Goal: Navigation & Orientation: Find specific page/section

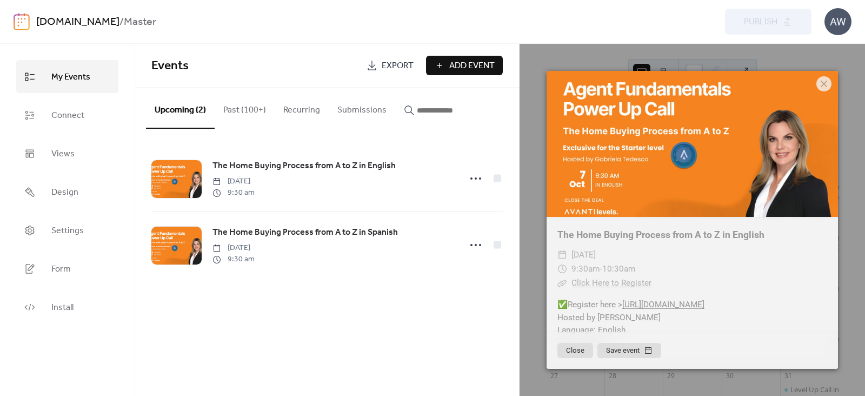
click at [75, 26] on link "[DOMAIN_NAME]" at bounding box center [77, 22] width 83 height 21
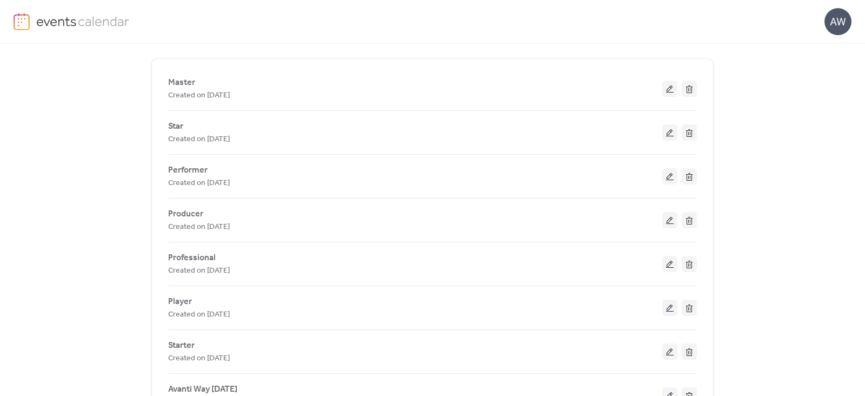
scroll to position [47, 0]
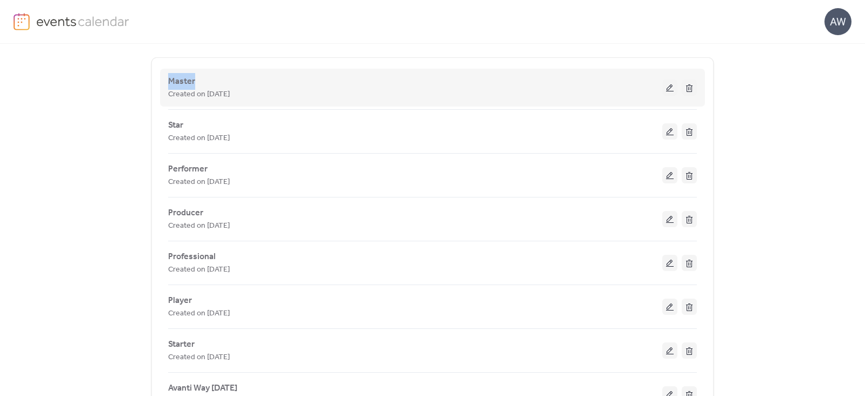
drag, startPoint x: 199, startPoint y: 77, endPoint x: 163, endPoint y: 82, distance: 36.5
click at [168, 82] on div "Master Created on [DATE]" at bounding box center [432, 87] width 529 height 43
copy span "Master"
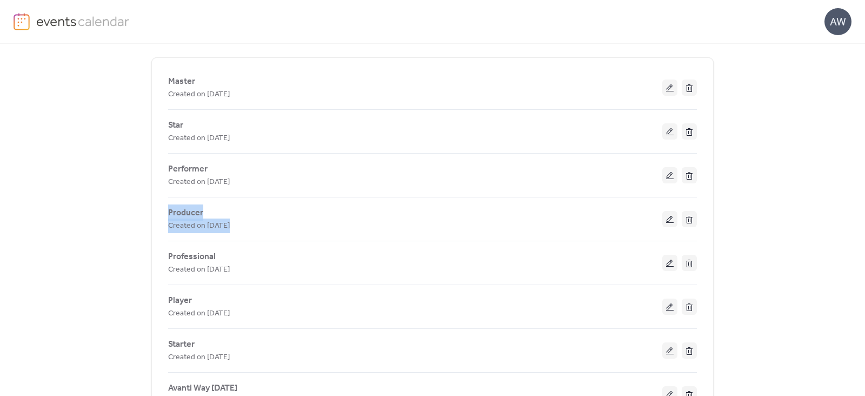
drag, startPoint x: 861, startPoint y: 183, endPoint x: 864, endPoint y: 236, distance: 53.1
click at [864, 236] on div "[DOMAIN_NAME] ADD CALENDAR 🔒 Master Created on [DATE] Star Created on [DATE] Pe…" at bounding box center [432, 220] width 865 height 352
click at [788, 187] on div "[DOMAIN_NAME] ADD CALENDAR 🔒 Master Created on [DATE] Star Created on [DATE] Pe…" at bounding box center [432, 220] width 865 height 352
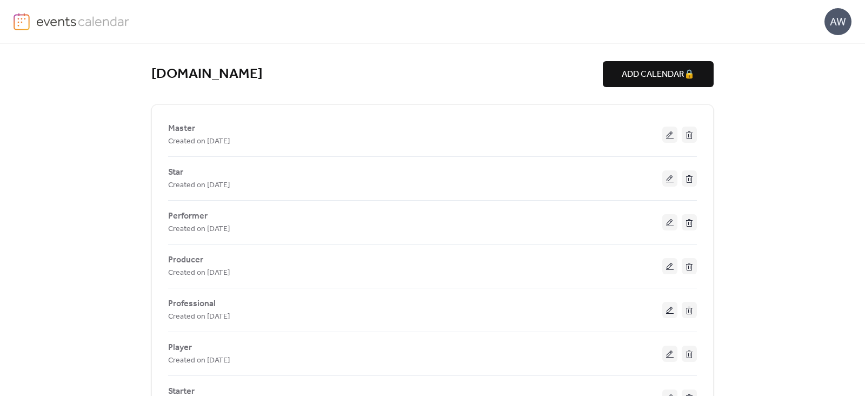
scroll to position [3, 0]
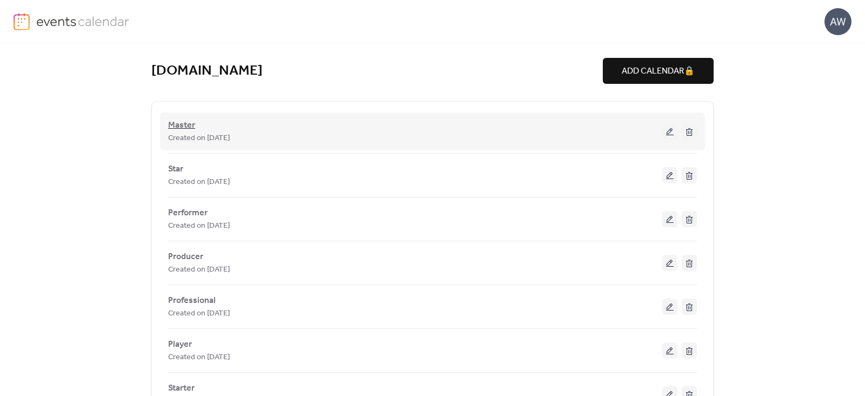
click at [183, 128] on span "Master" at bounding box center [181, 125] width 27 height 13
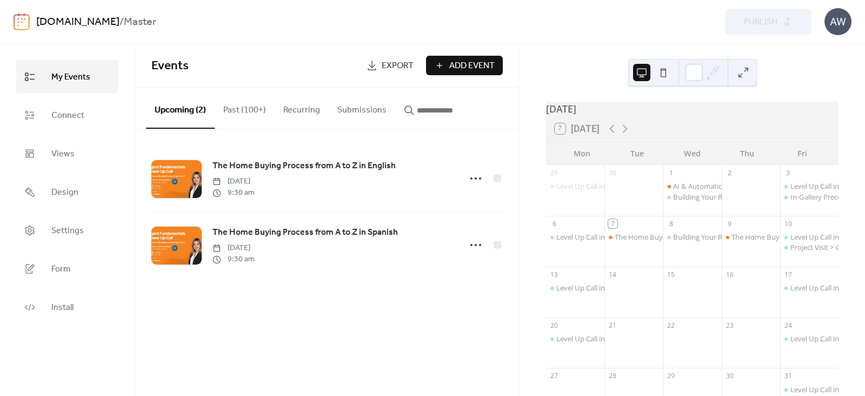
click at [449, 66] on span "Add Event" at bounding box center [471, 65] width 45 height 13
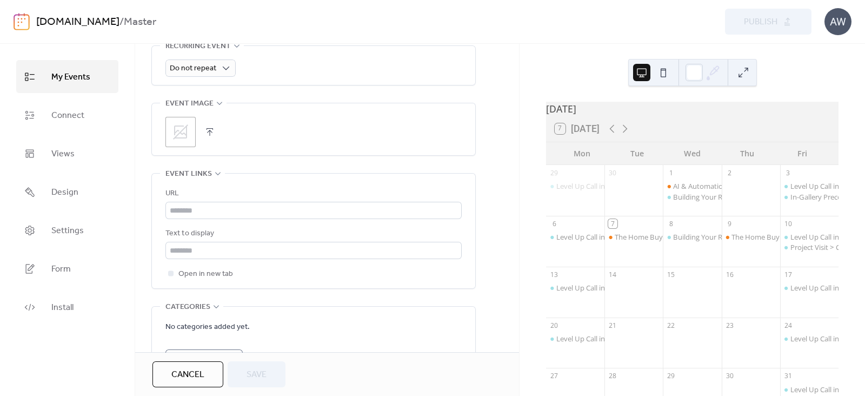
scroll to position [536, 0]
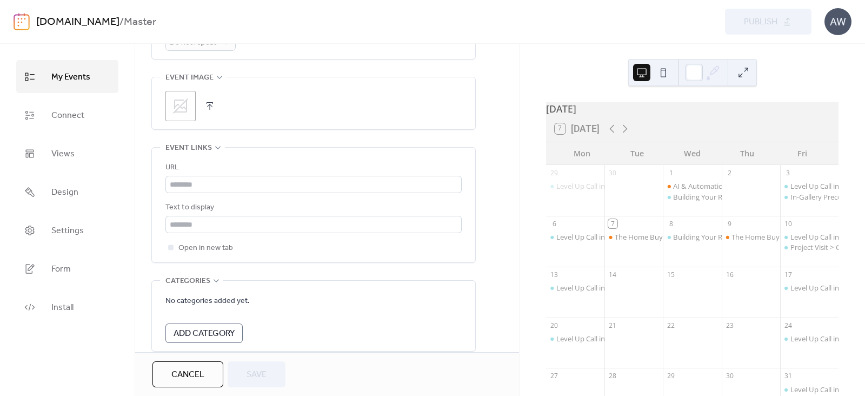
click at [186, 369] on span "Cancel" at bounding box center [187, 374] width 33 height 13
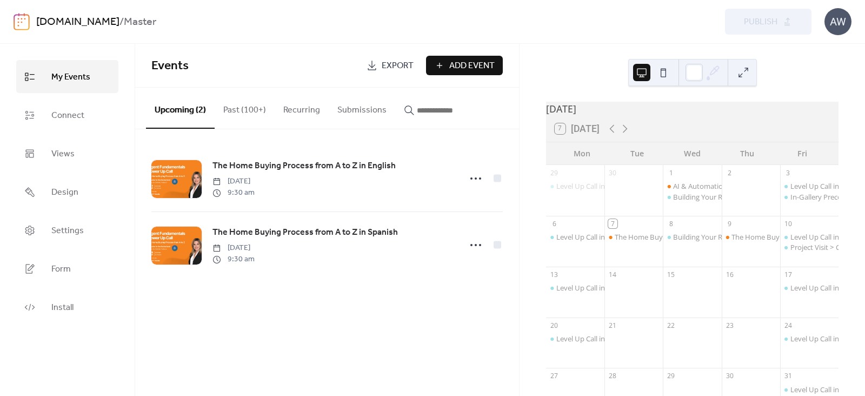
click at [110, 23] on link "[DOMAIN_NAME]" at bounding box center [77, 22] width 83 height 21
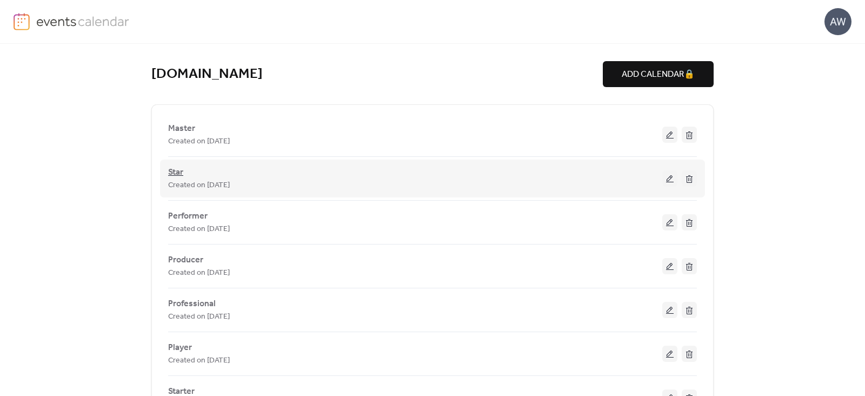
click at [172, 169] on span "Star" at bounding box center [175, 172] width 15 height 13
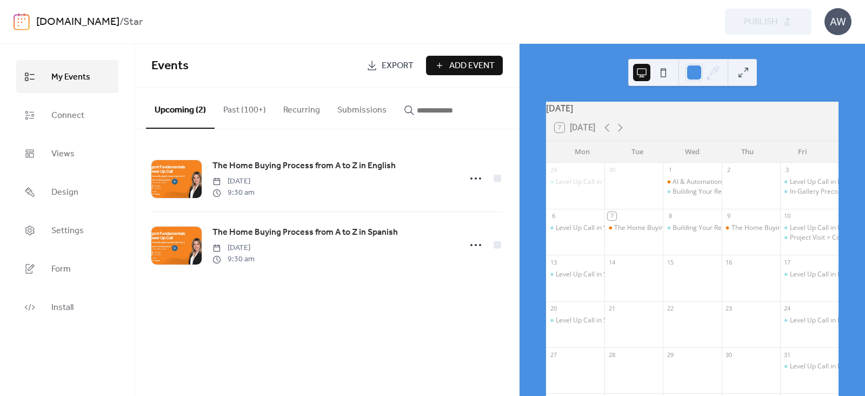
click at [88, 21] on link "[DOMAIN_NAME]" at bounding box center [77, 22] width 83 height 21
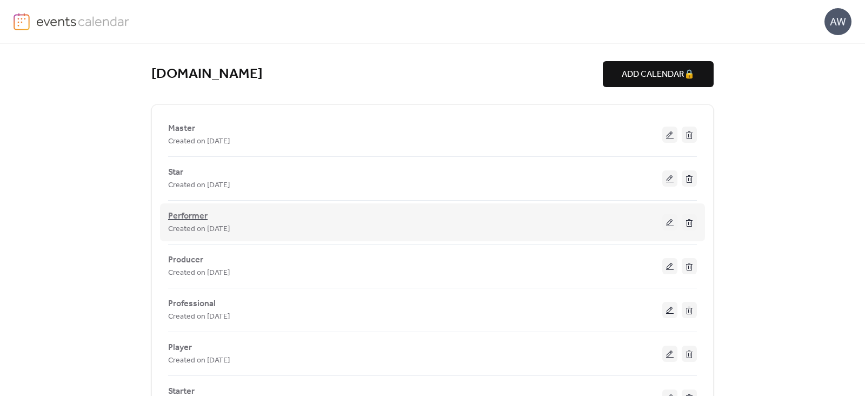
click at [195, 213] on span "Performer" at bounding box center [187, 216] width 39 height 13
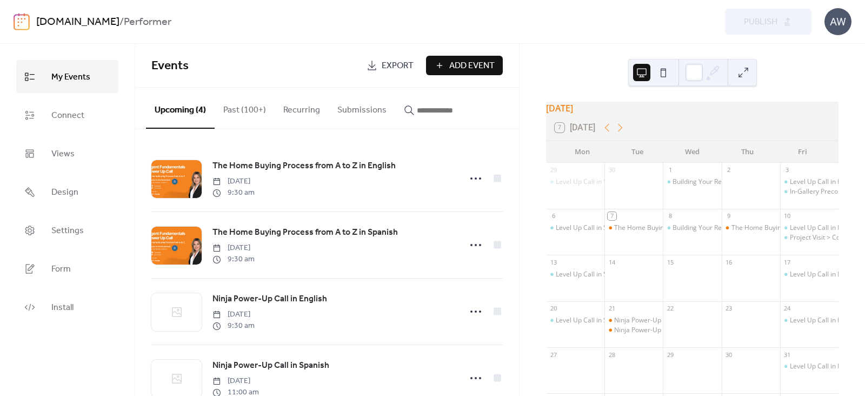
click at [96, 24] on link "[DOMAIN_NAME]" at bounding box center [77, 22] width 83 height 21
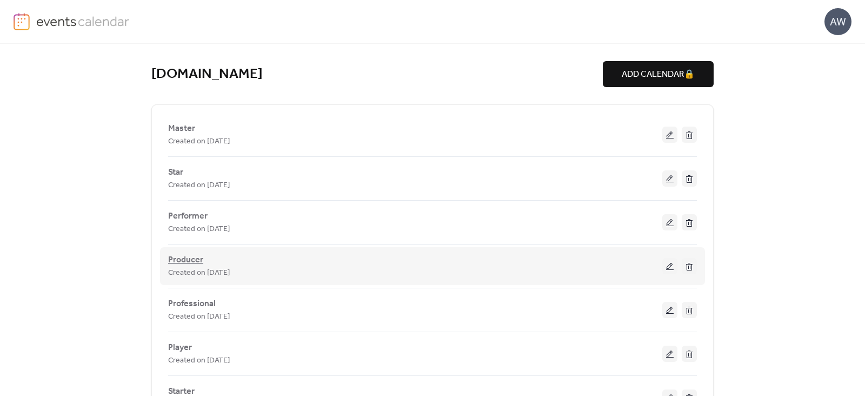
click at [186, 256] on span "Producer" at bounding box center [185, 259] width 35 height 13
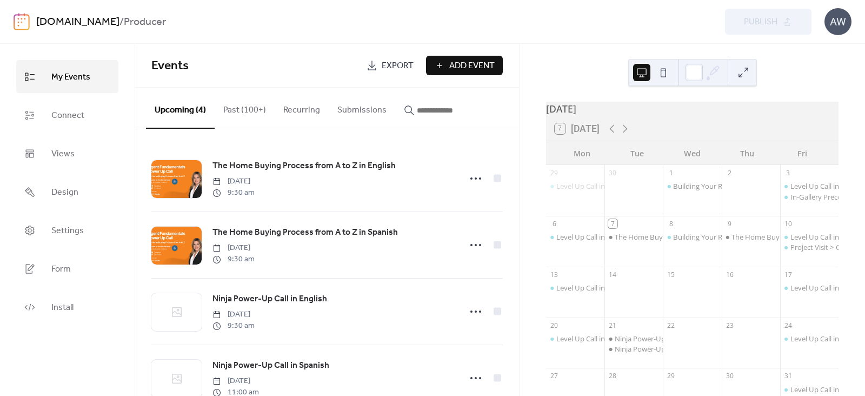
click at [102, 12] on link "[DOMAIN_NAME]" at bounding box center [77, 22] width 83 height 21
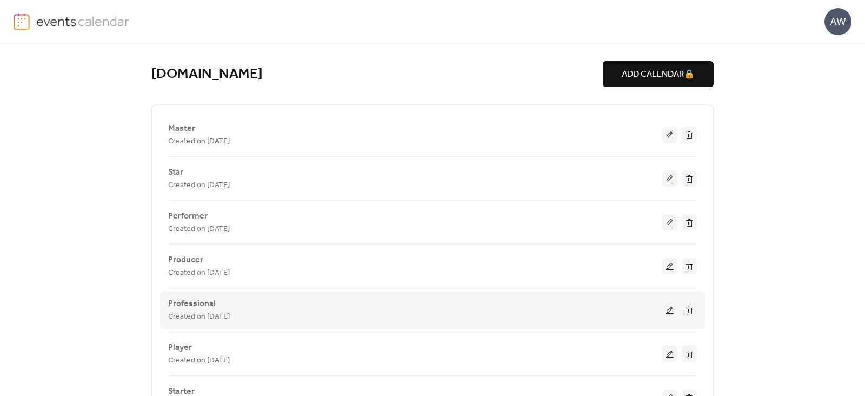
click at [193, 300] on span "Professional" at bounding box center [192, 303] width 48 height 13
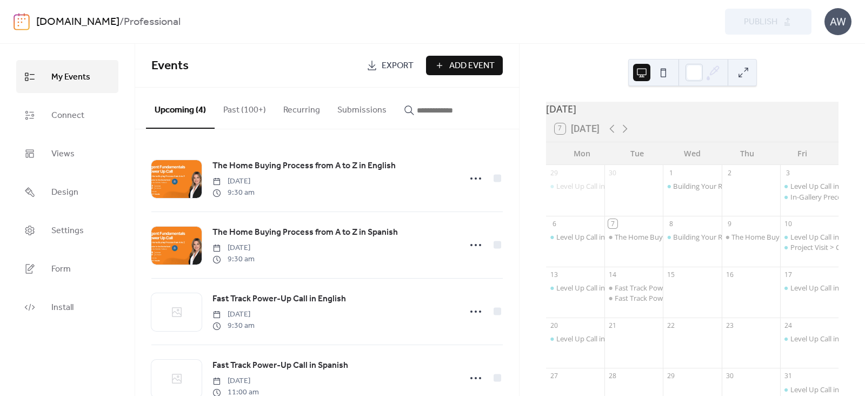
click at [86, 22] on link "[DOMAIN_NAME]" at bounding box center [77, 22] width 83 height 21
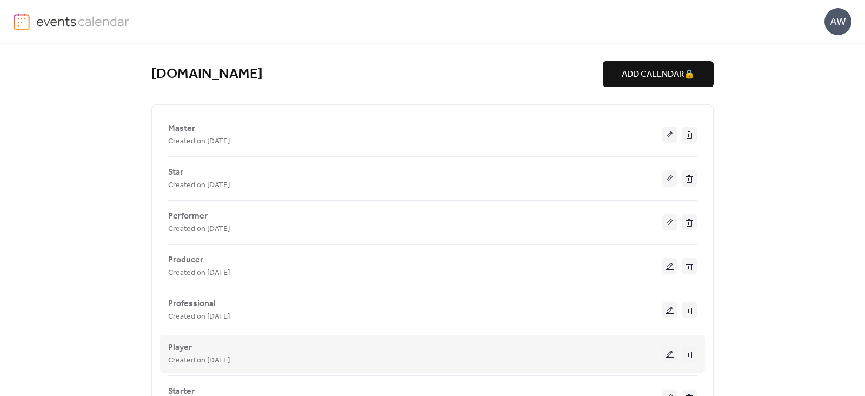
click at [184, 344] on span "Player" at bounding box center [180, 347] width 24 height 13
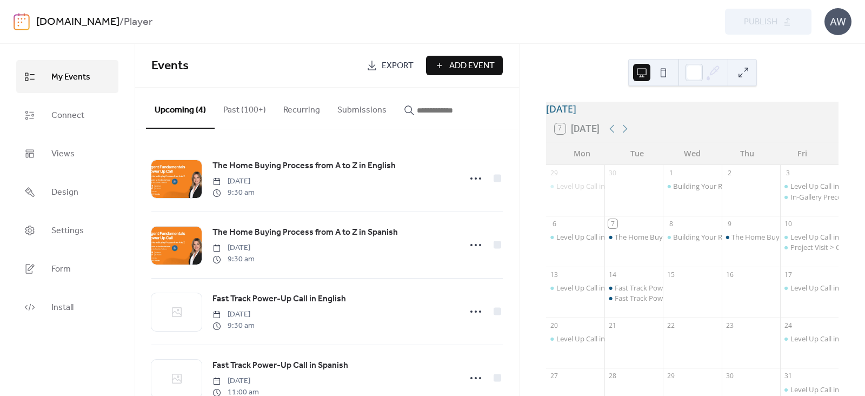
click at [82, 22] on link "[DOMAIN_NAME]" at bounding box center [77, 22] width 83 height 21
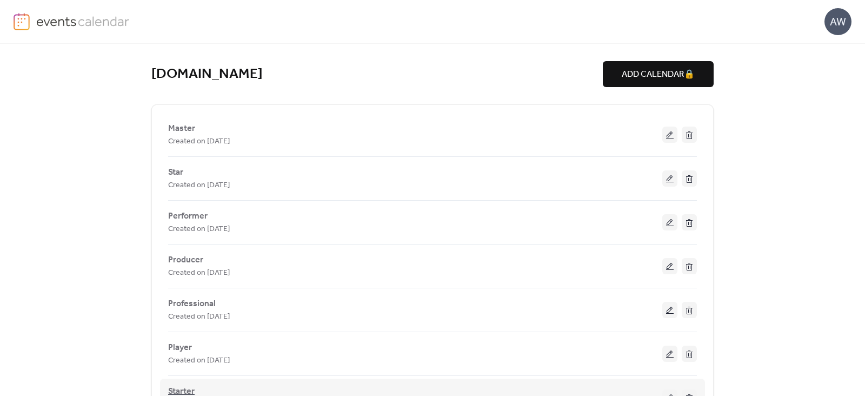
click at [181, 385] on span "Starter" at bounding box center [181, 391] width 26 height 13
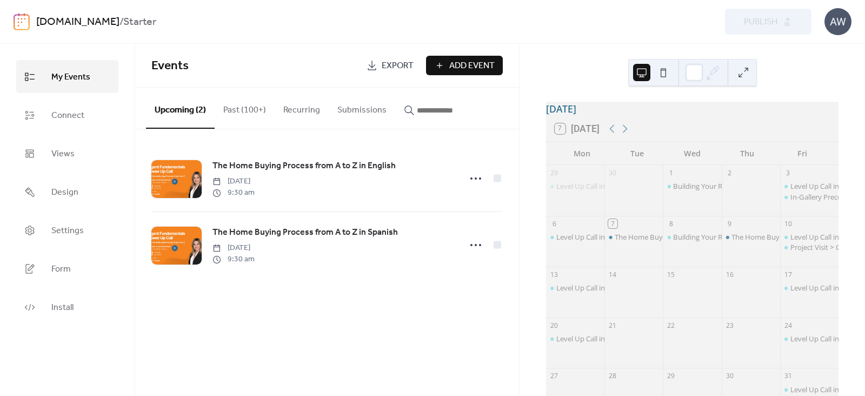
click at [108, 27] on link "[DOMAIN_NAME]" at bounding box center [77, 22] width 83 height 21
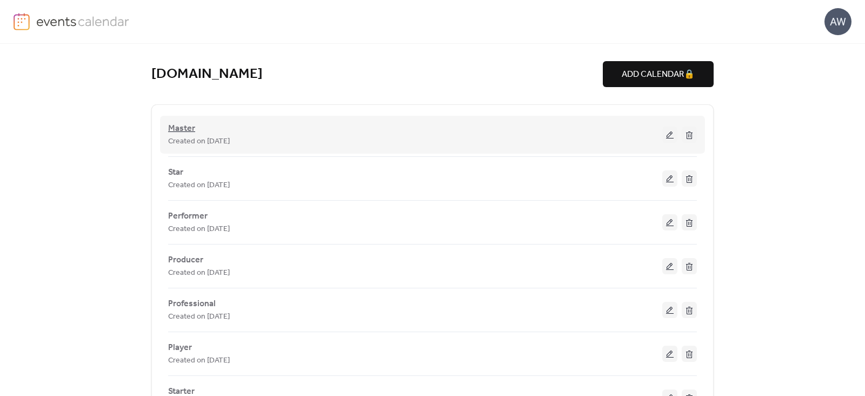
click at [186, 130] on span "Master" at bounding box center [181, 128] width 27 height 13
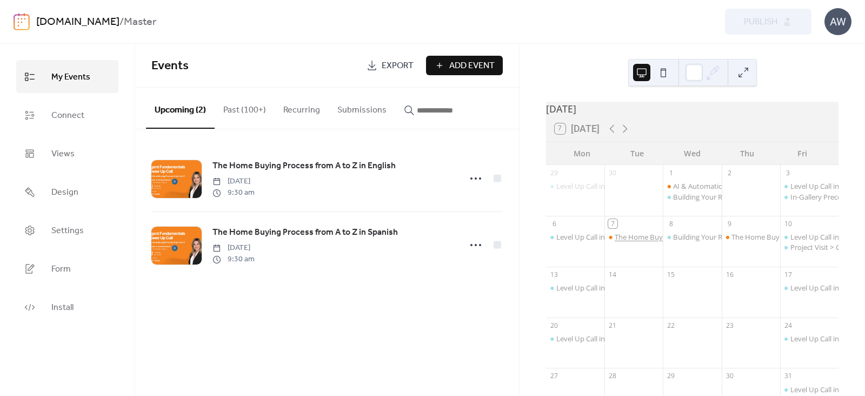
click at [626, 241] on div "The Home Buying Process from A to Z in English" at bounding box center [692, 237] width 154 height 10
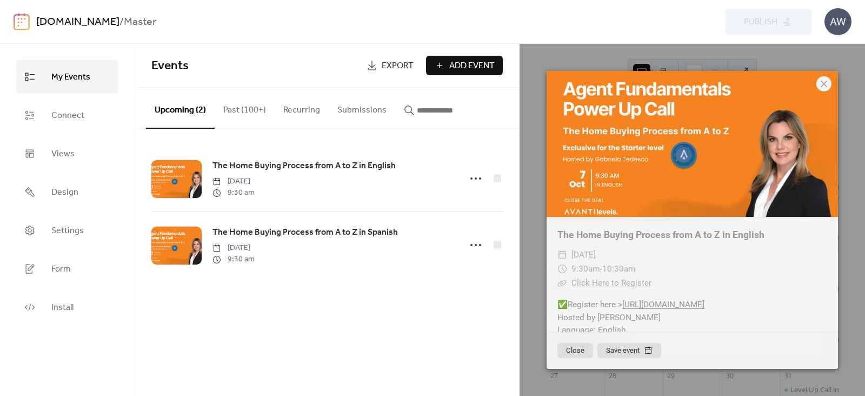
click at [826, 82] on icon at bounding box center [823, 84] width 6 height 6
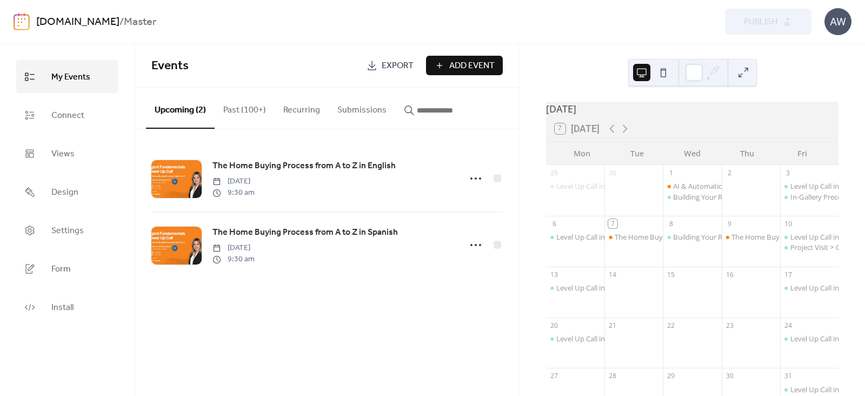
click at [113, 26] on link "[DOMAIN_NAME]" at bounding box center [77, 22] width 83 height 21
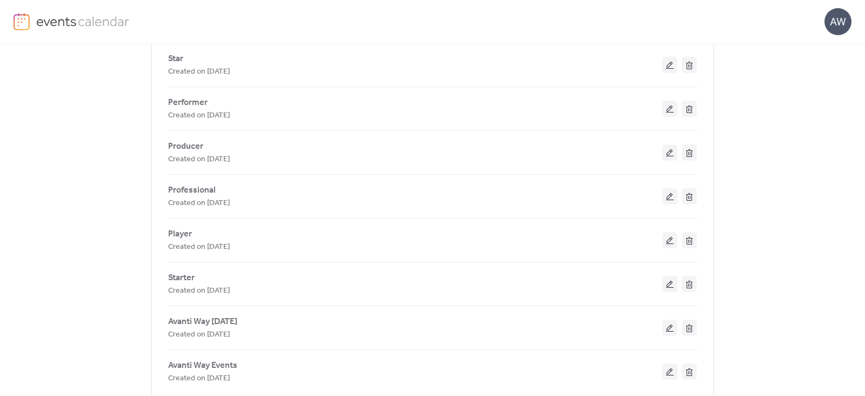
scroll to position [130, 0]
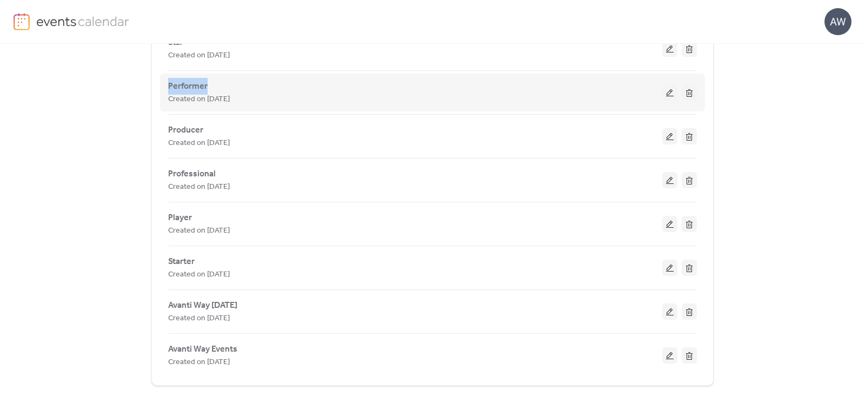
drag, startPoint x: 209, startPoint y: 88, endPoint x: 163, endPoint y: 86, distance: 46.5
click at [168, 86] on div "Performer Created on [DATE]" at bounding box center [432, 92] width 529 height 44
copy span "Performer"
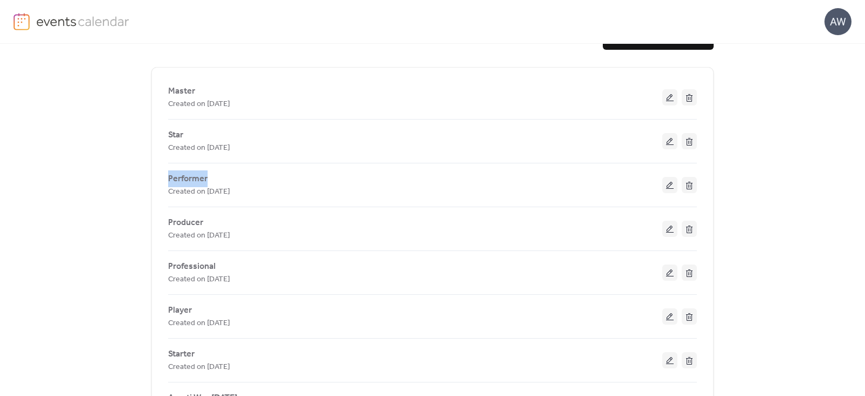
scroll to position [5, 0]
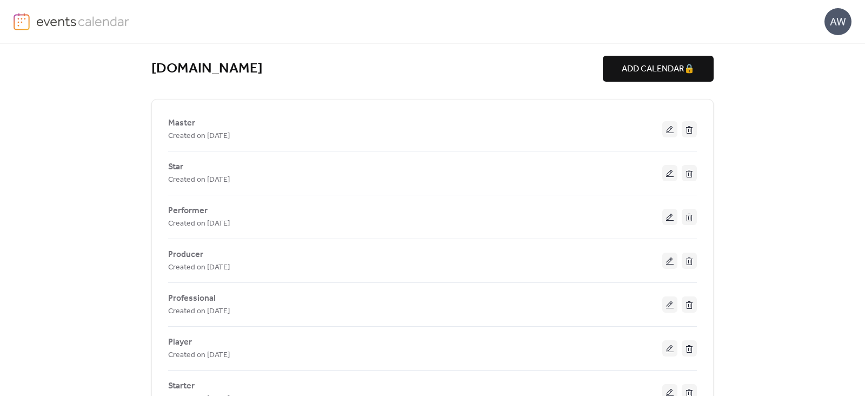
click at [110, 155] on div "[DOMAIN_NAME] ADD CALENDAR 🔒 Master Created on [DATE] Star Created on [DATE] Pe…" at bounding box center [432, 220] width 865 height 352
drag, startPoint x: 189, startPoint y: 162, endPoint x: 154, endPoint y: 171, distance: 36.8
click at [154, 171] on div "Master Created on [DATE] Star Created on [DATE] Performer Created on [DATE] Pro…" at bounding box center [432, 304] width 561 height 393
